Goal: Task Accomplishment & Management: Manage account settings

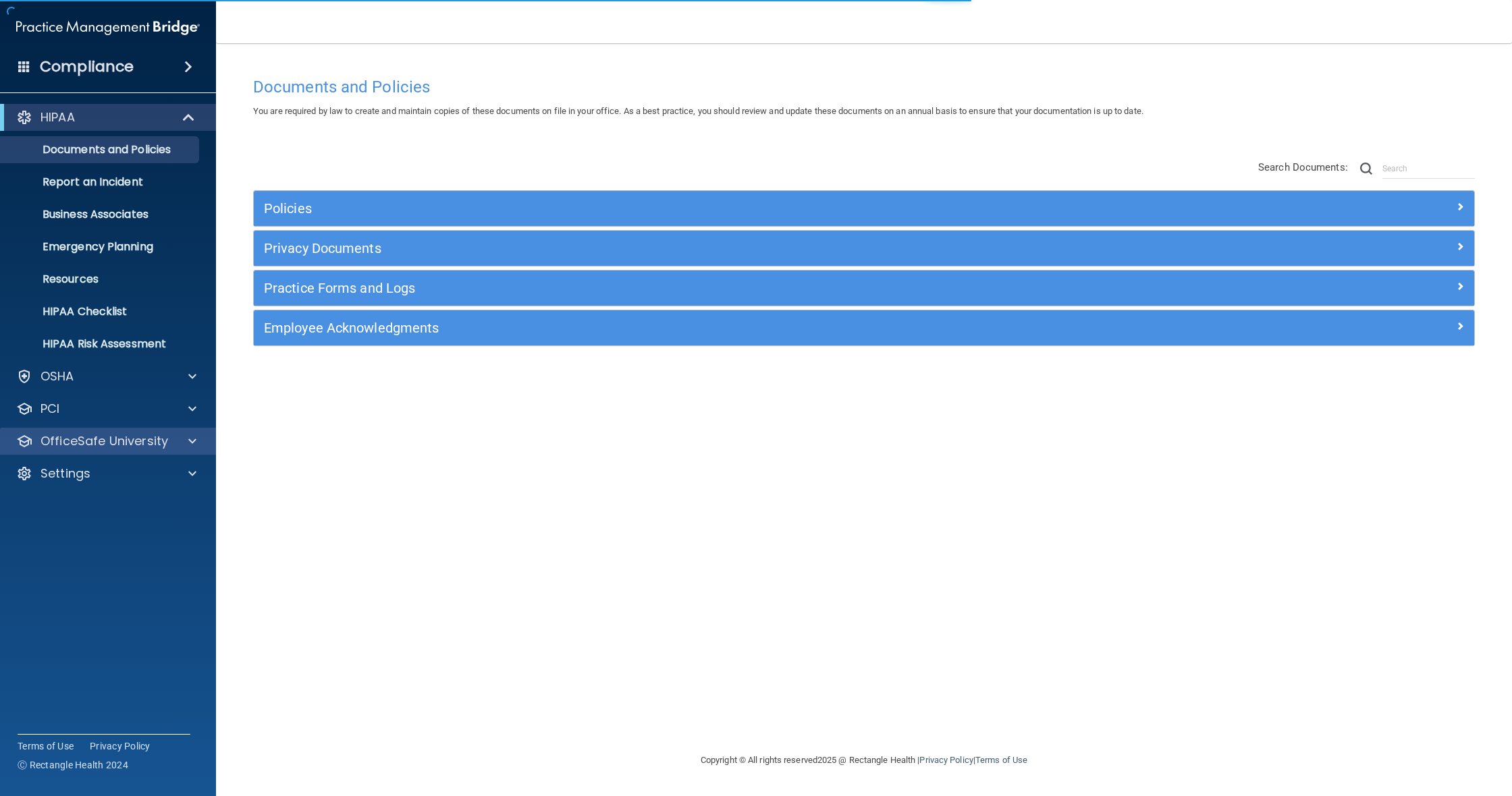
click at [151, 446] on p "OfficeSafe University" at bounding box center [104, 442] width 128 height 16
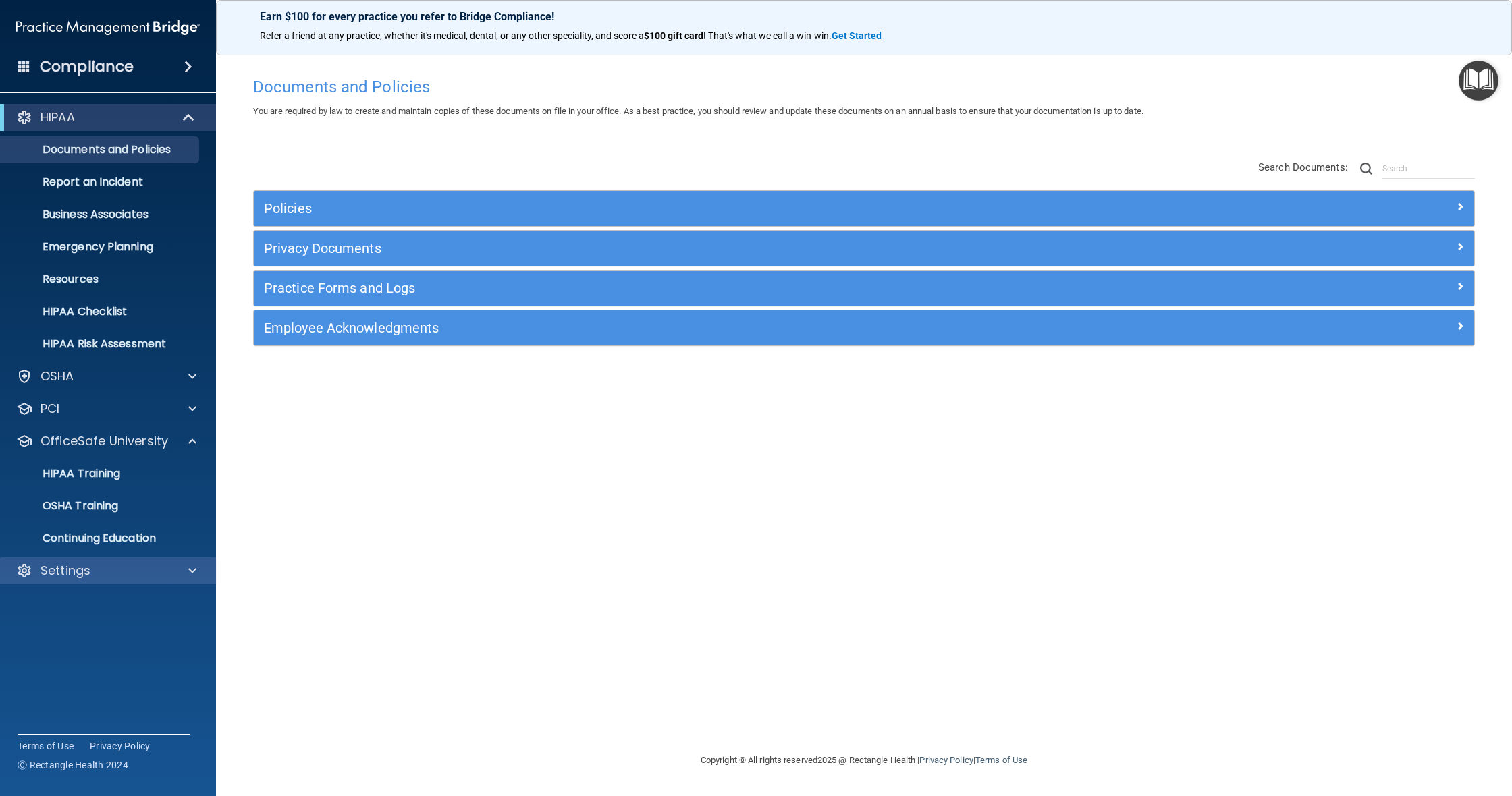
click at [124, 572] on div "Settings" at bounding box center [90, 571] width 167 height 16
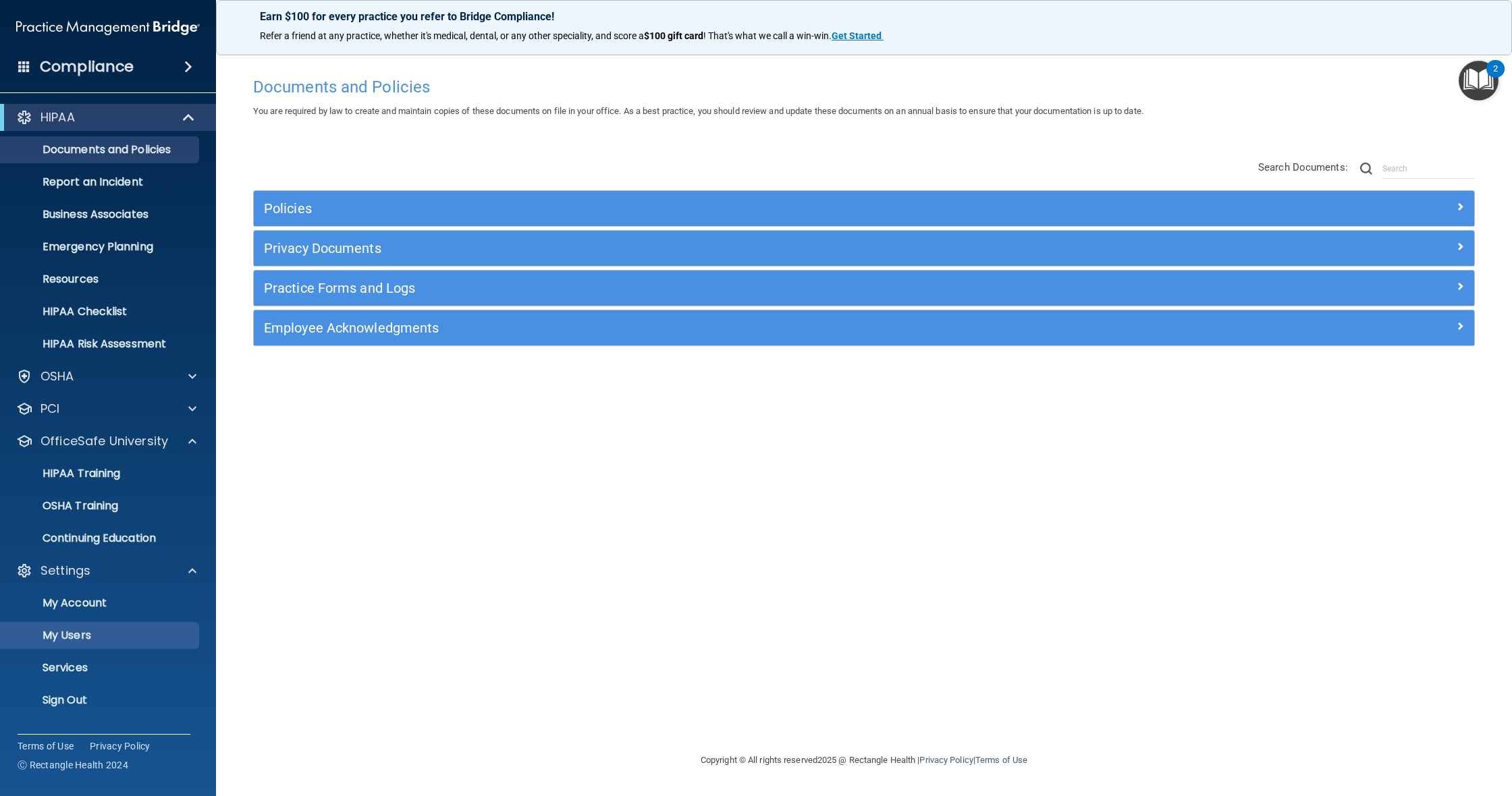
click at [75, 637] on p "My Users" at bounding box center [101, 636] width 184 height 13
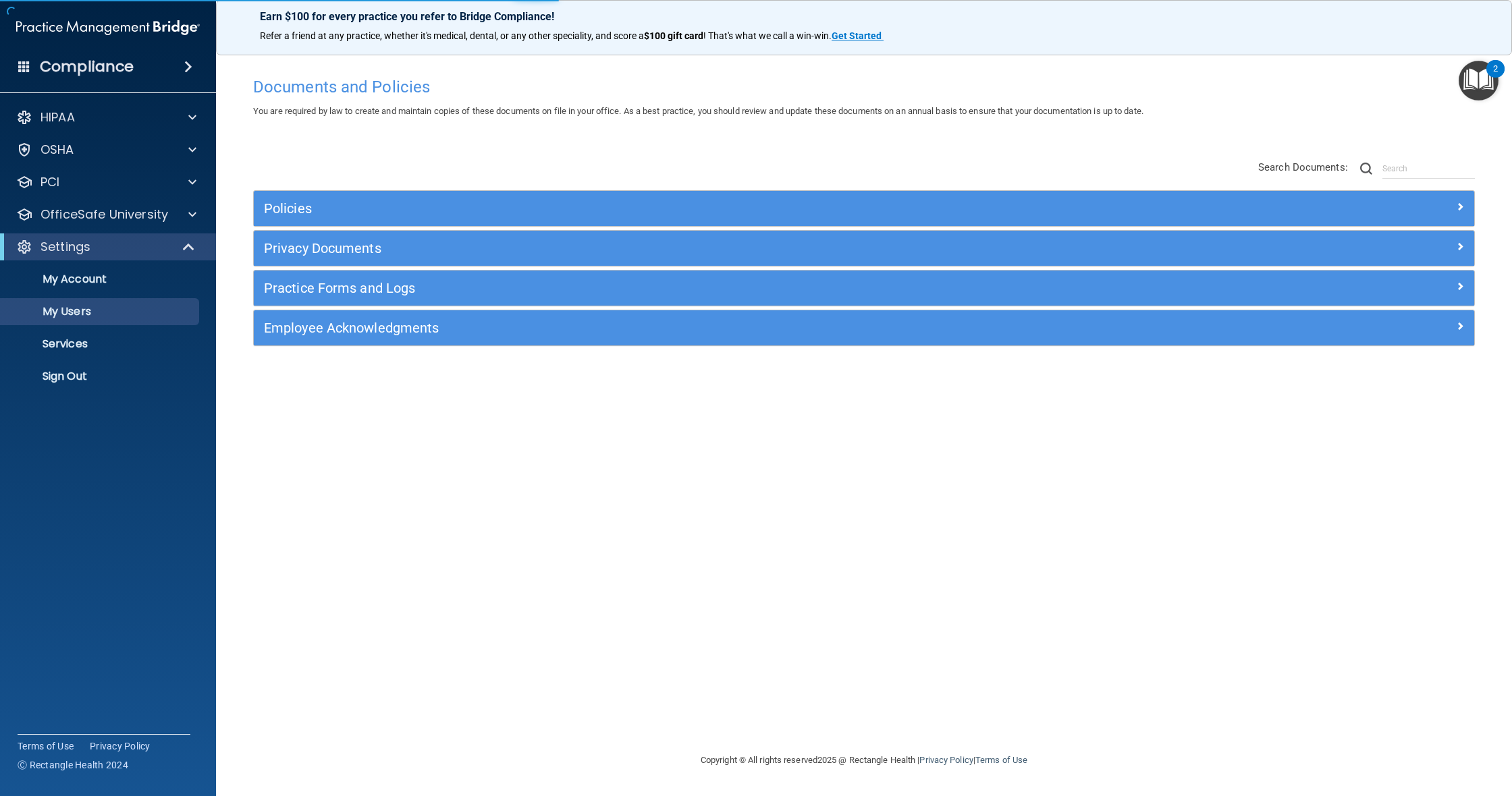
select select "20"
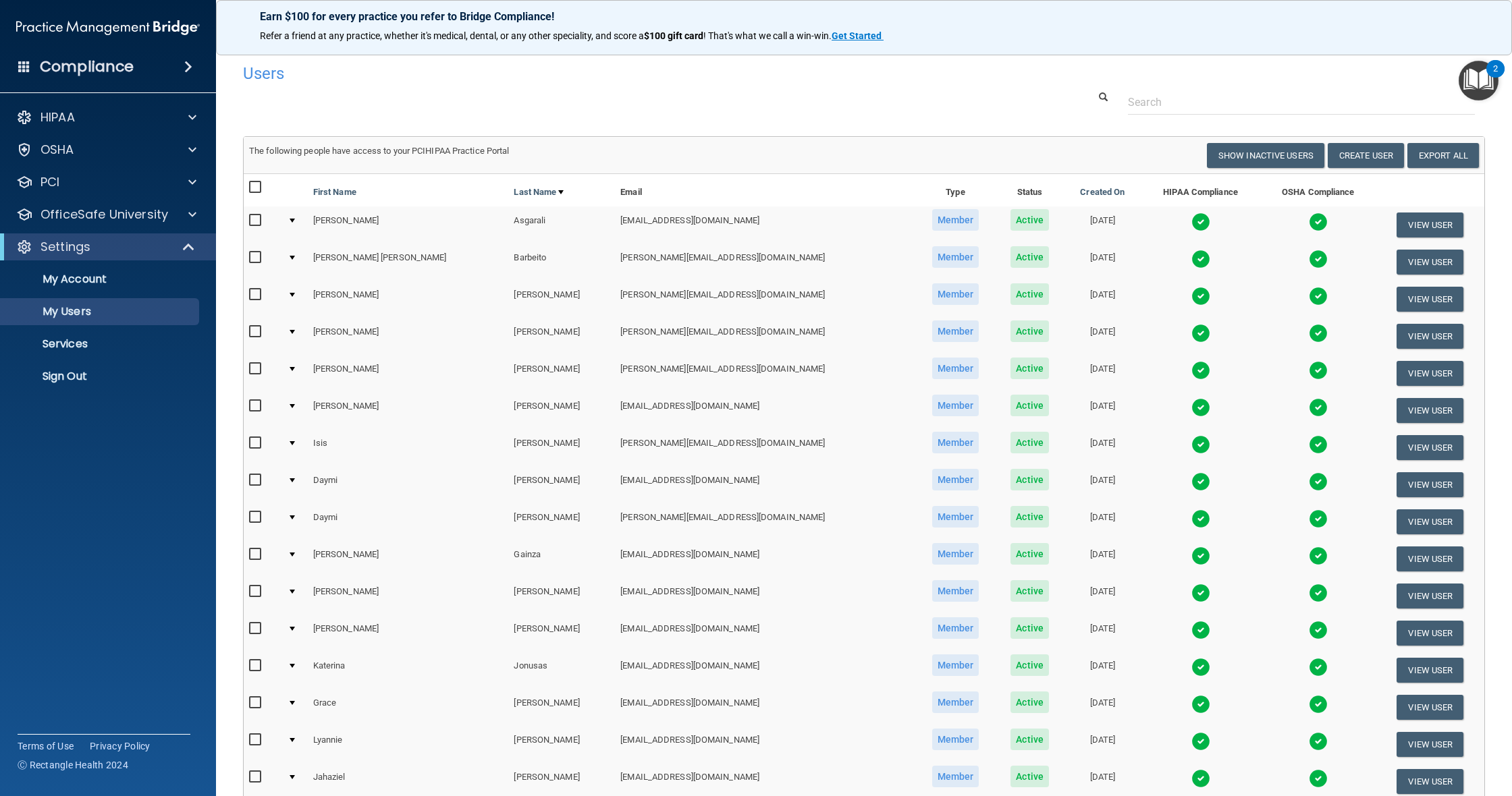
click at [1191, 222] on img at bounding box center [1200, 222] width 19 height 19
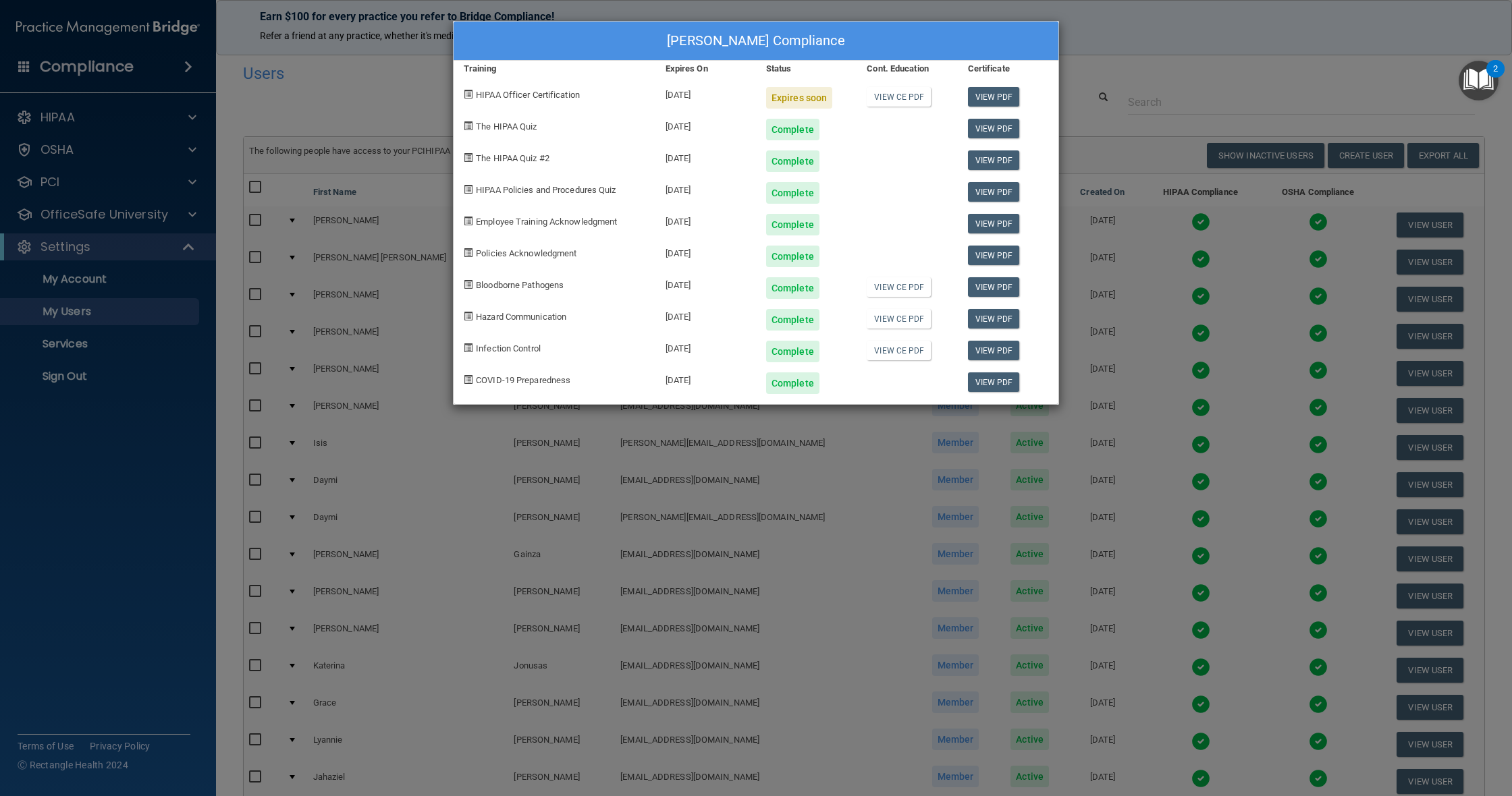
click at [1159, 88] on div "[PERSON_NAME] Compliance Training Expires On Status Cont. Education Certificate…" at bounding box center [756, 398] width 1512 height 796
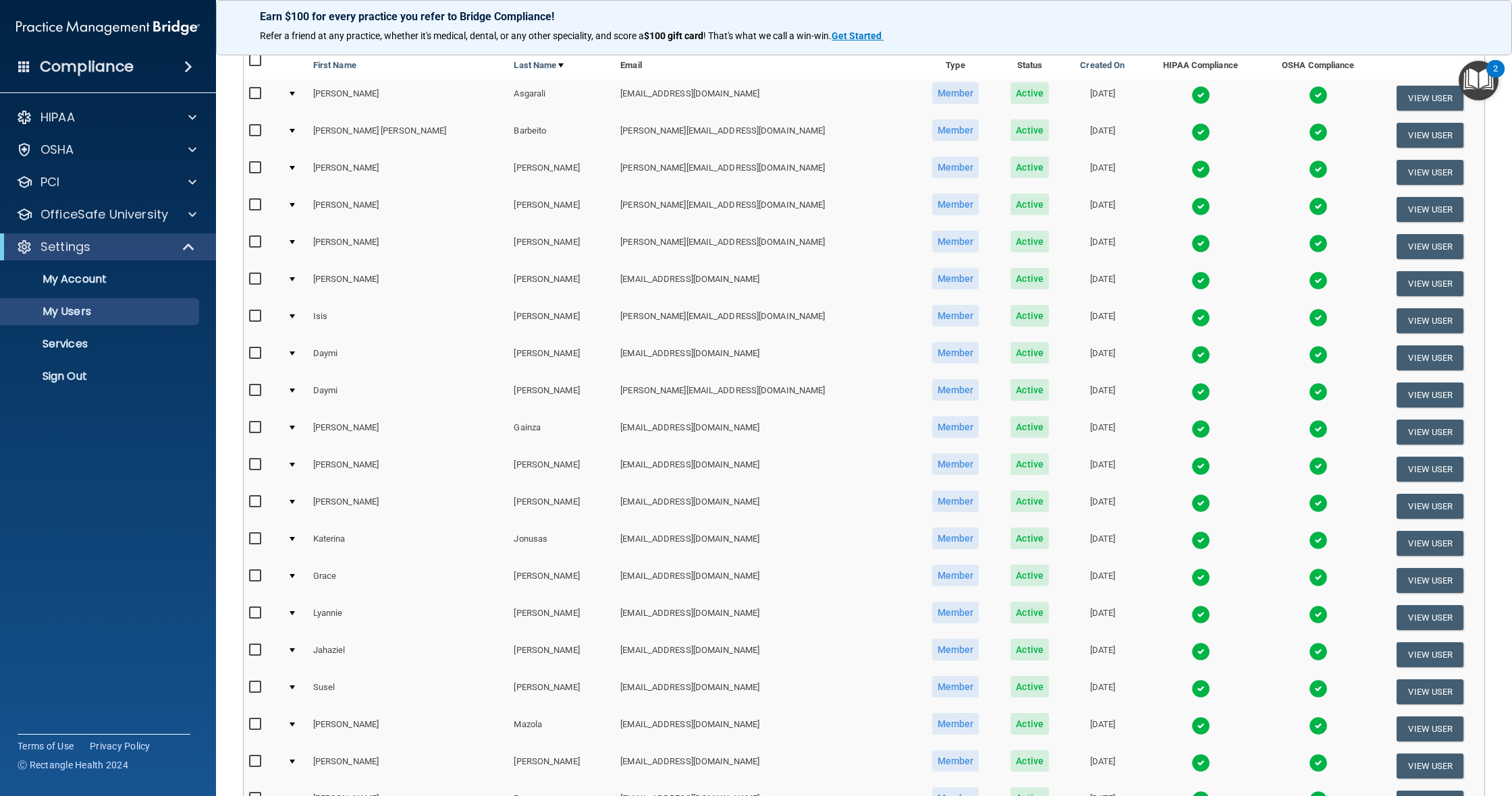
scroll to position [304, 0]
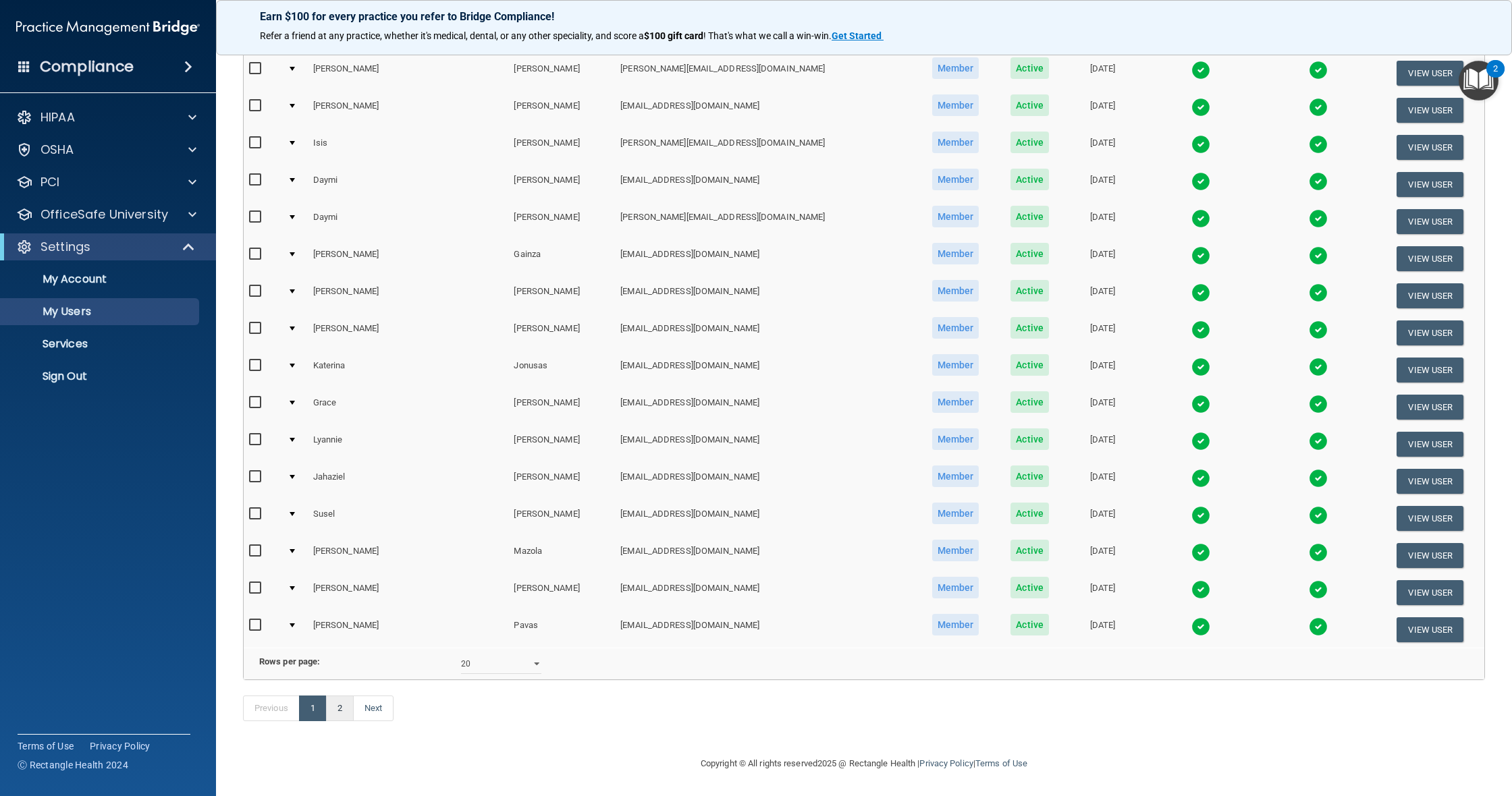
click at [332, 713] on link "2" at bounding box center [340, 708] width 28 height 25
select select "20"
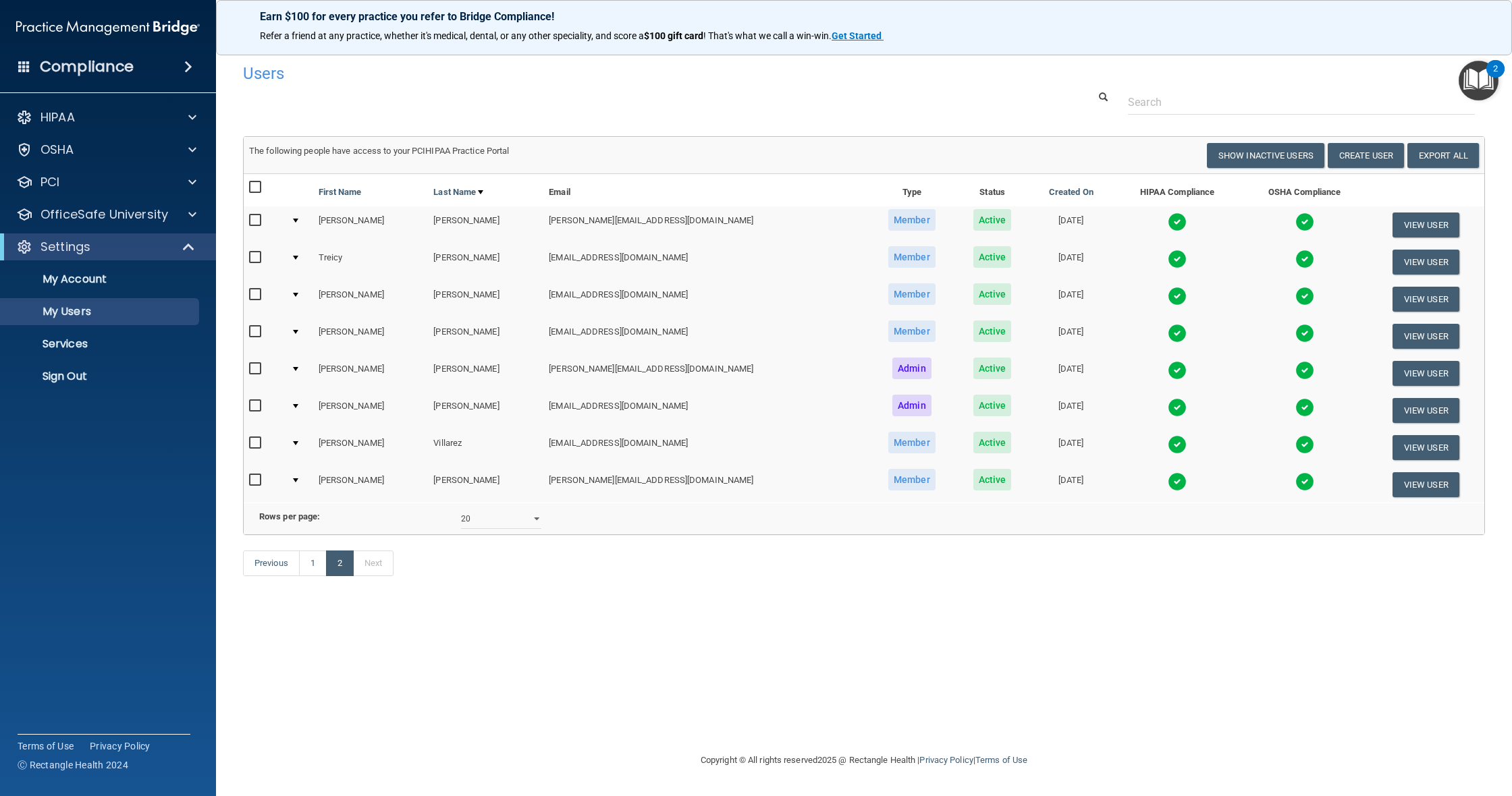
click at [1168, 222] on img at bounding box center [1177, 222] width 19 height 19
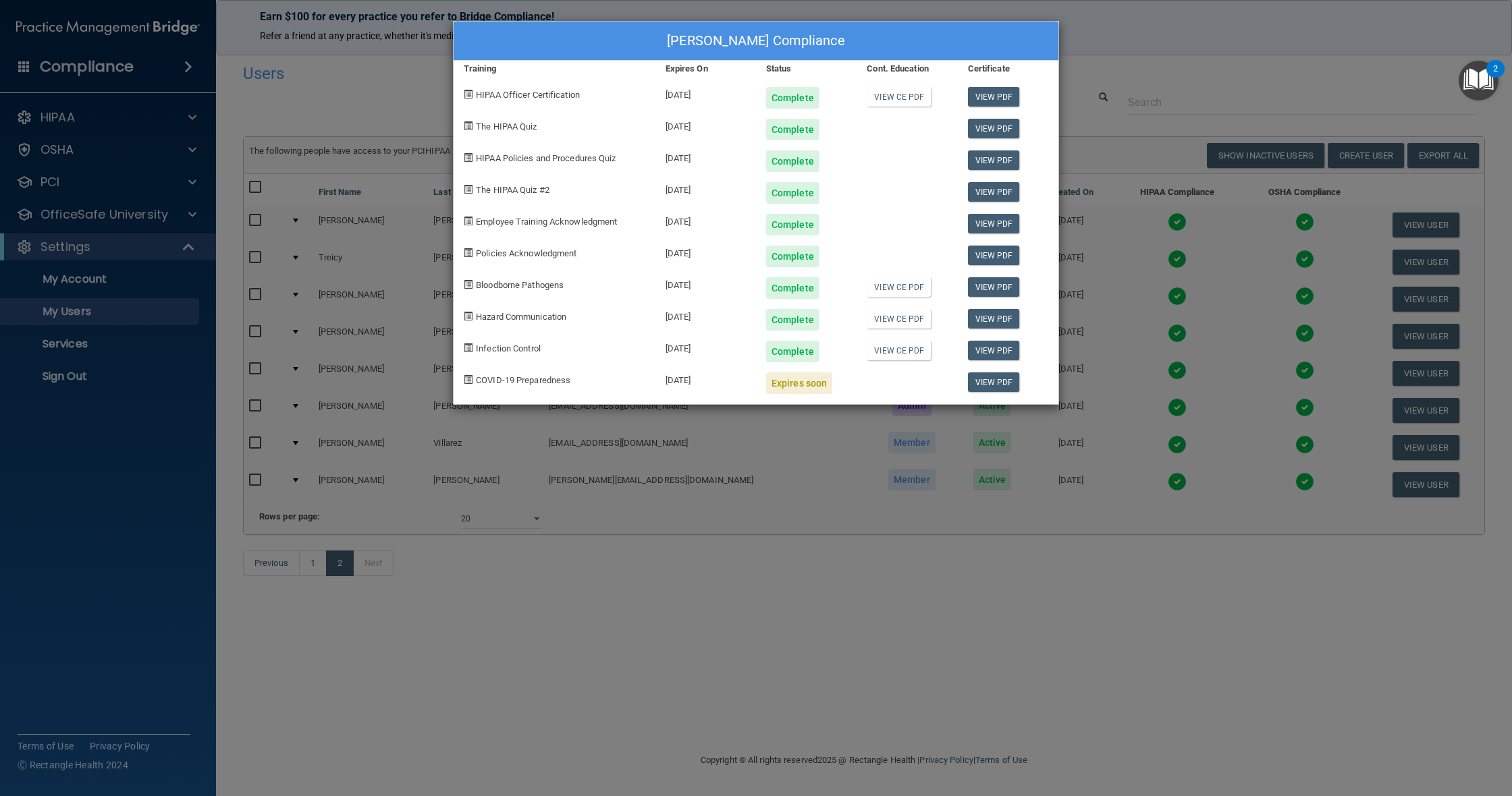
click at [1118, 695] on div "[PERSON_NAME] Compliance Training Expires On Status Cont. Education Certificate…" at bounding box center [756, 398] width 1512 height 796
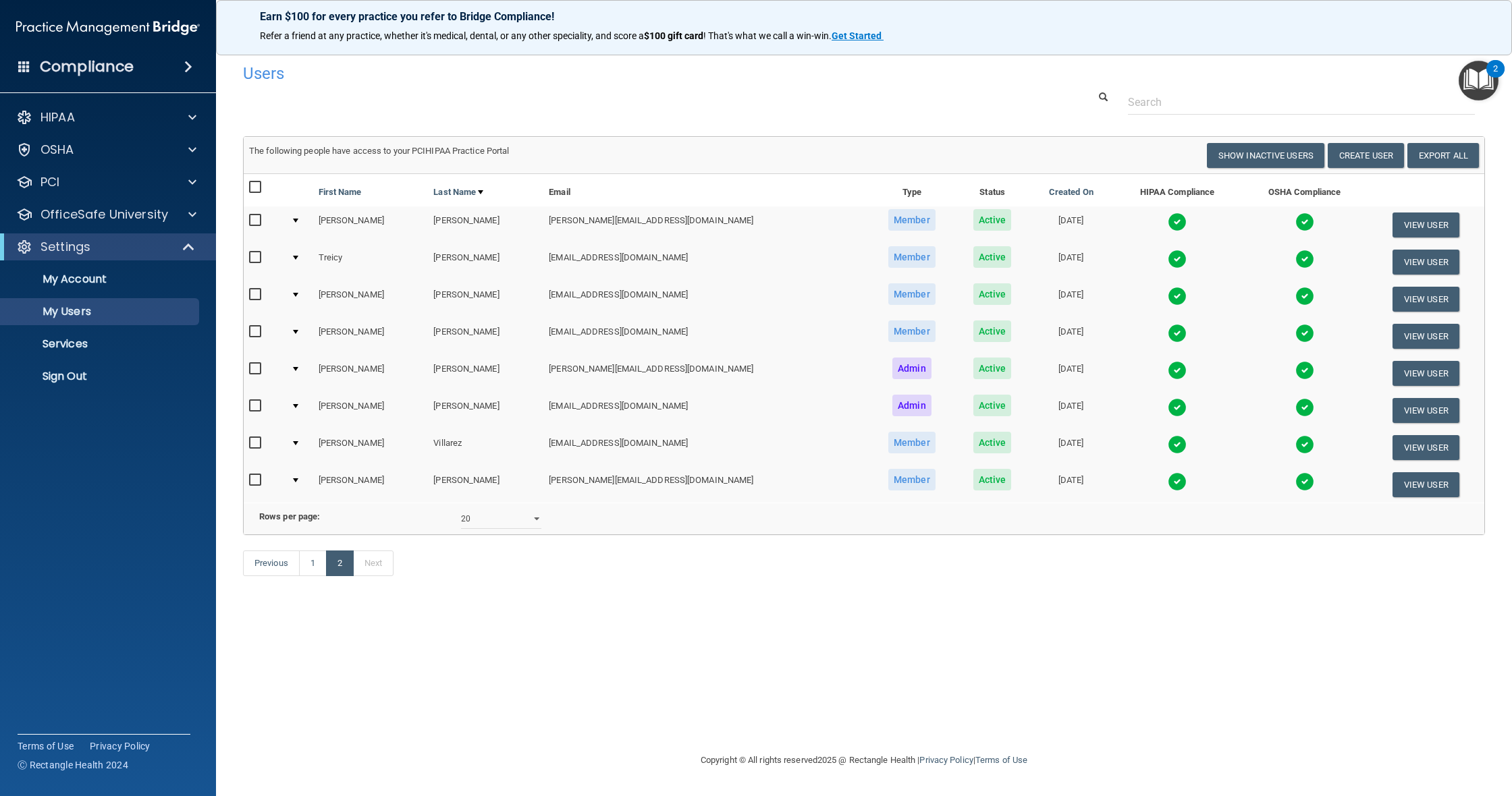
click at [1181, 724] on div "Users Success! New user created. × Error! The user couldn't be created. × Succe…" at bounding box center [864, 398] width 1242 height 682
